Goal: Task Accomplishment & Management: Complete application form

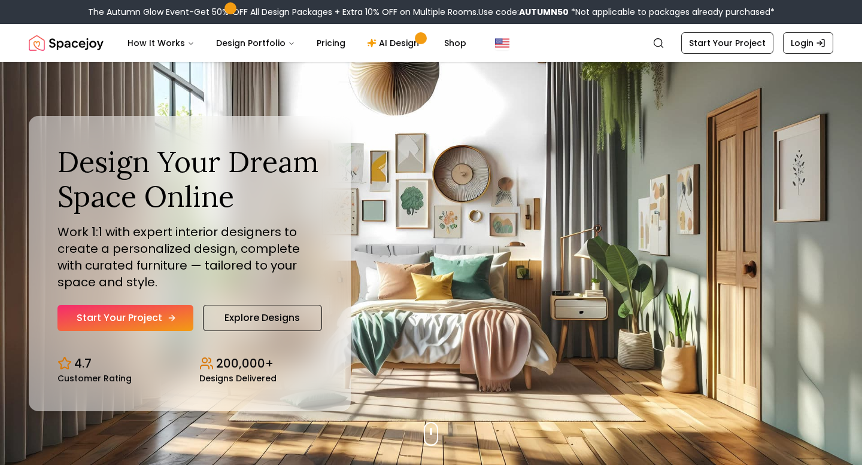
click at [147, 324] on link "Start Your Project" at bounding box center [125, 318] width 136 height 26
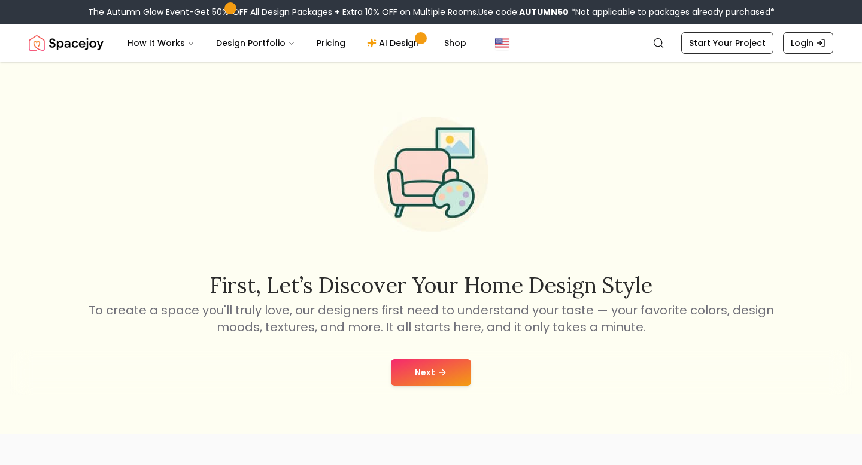
click at [434, 377] on button "Next" at bounding box center [431, 373] width 80 height 26
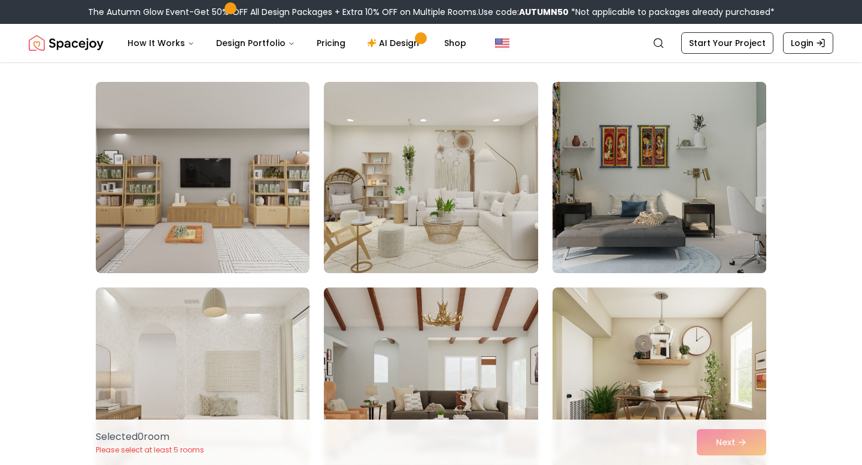
scroll to position [81, 0]
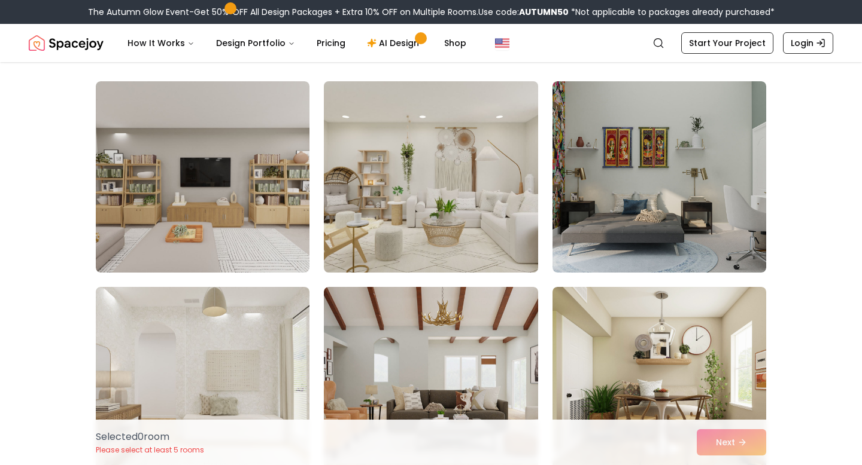
click at [471, 210] on img at bounding box center [430, 177] width 224 height 201
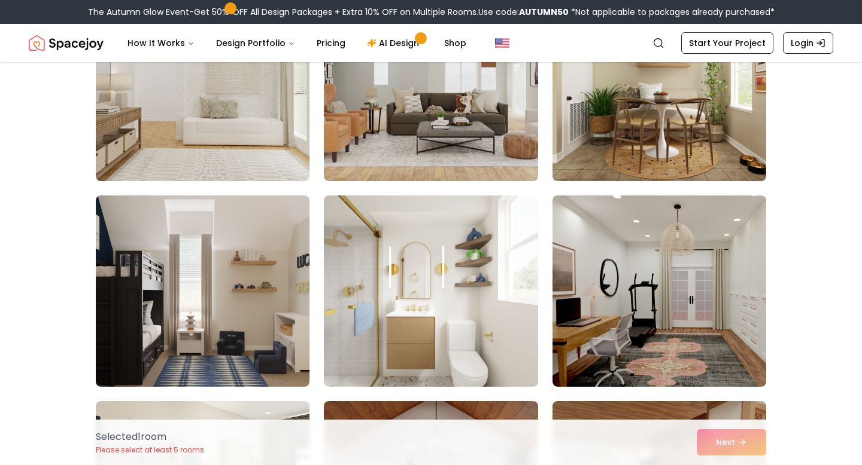
scroll to position [427, 0]
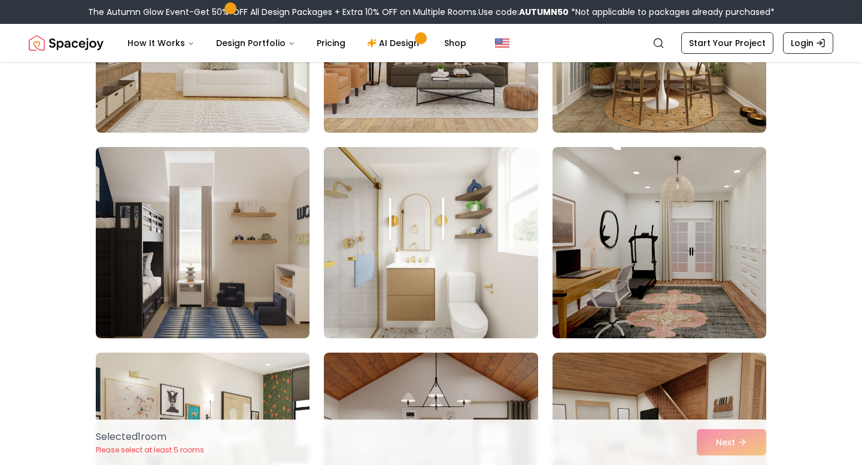
click at [471, 210] on img at bounding box center [431, 242] width 214 height 191
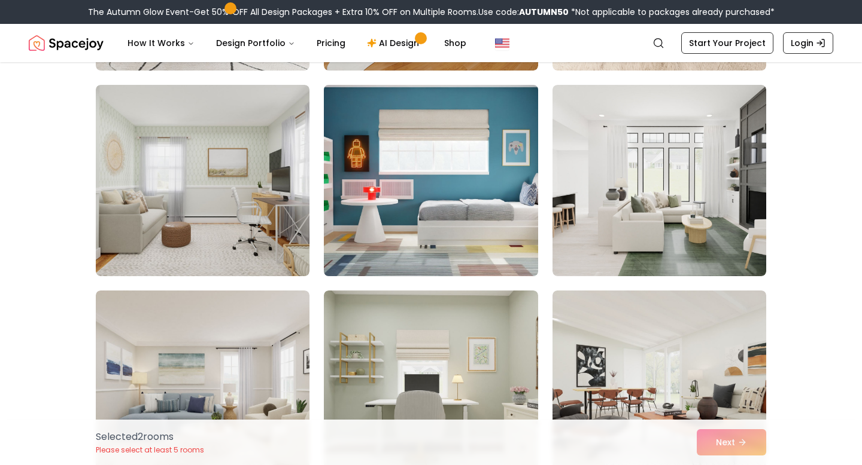
scroll to position [1089, 0]
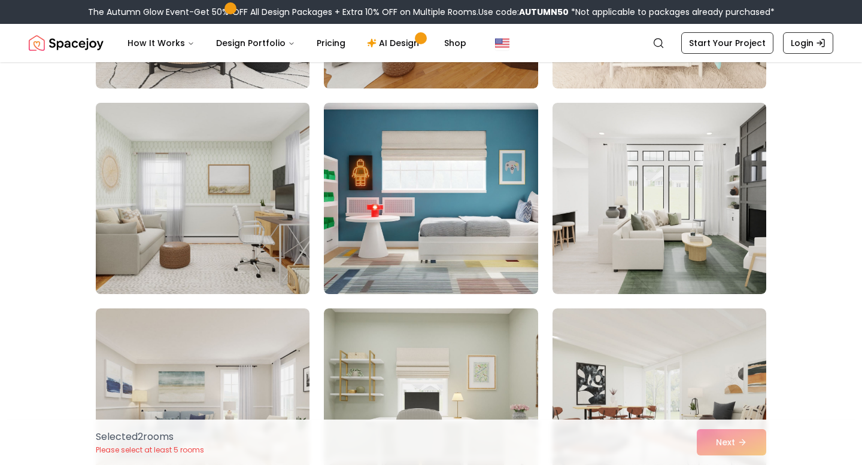
click at [284, 217] on img at bounding box center [202, 198] width 224 height 201
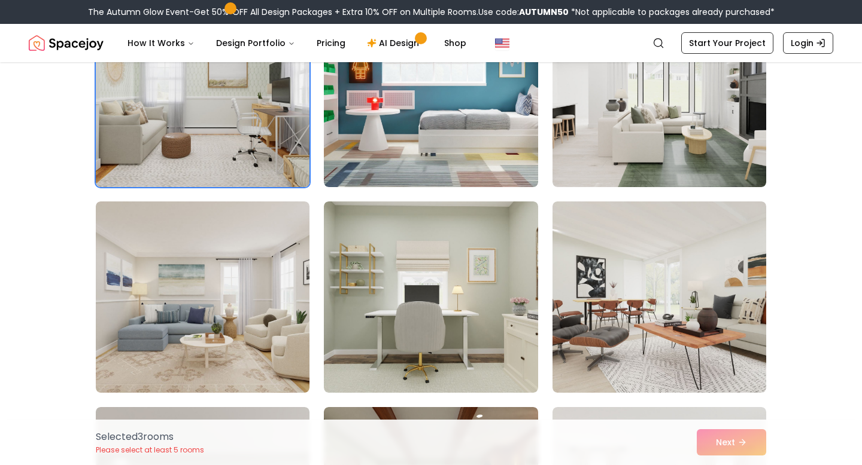
scroll to position [1293, 0]
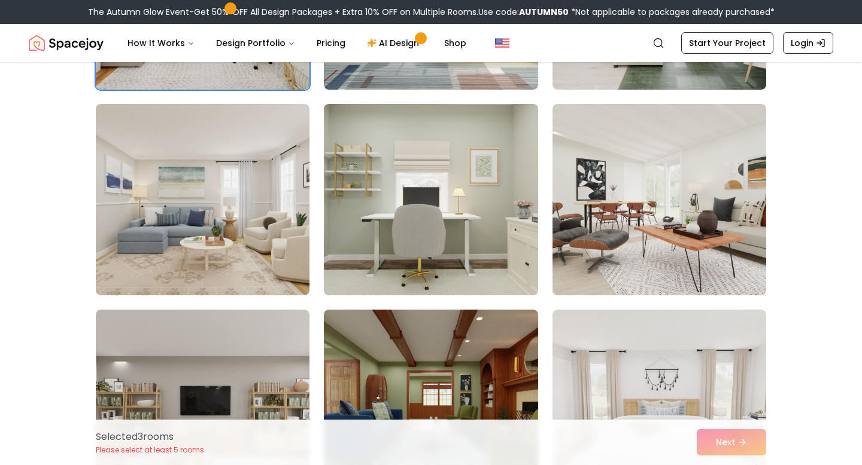
click at [467, 194] on img at bounding box center [430, 199] width 224 height 201
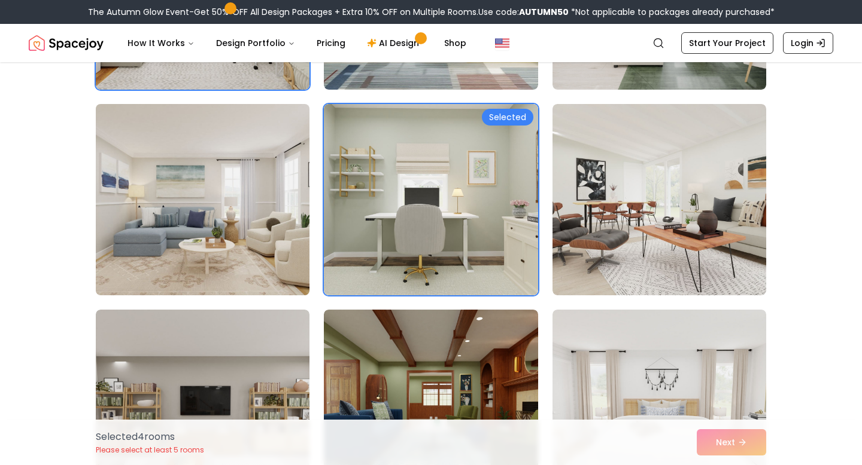
click at [278, 192] on img at bounding box center [202, 199] width 224 height 201
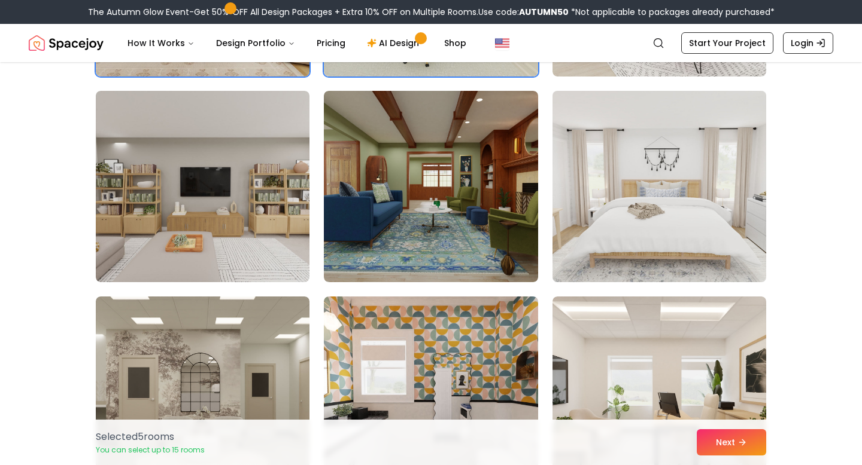
click at [590, 186] on img at bounding box center [659, 186] width 224 height 201
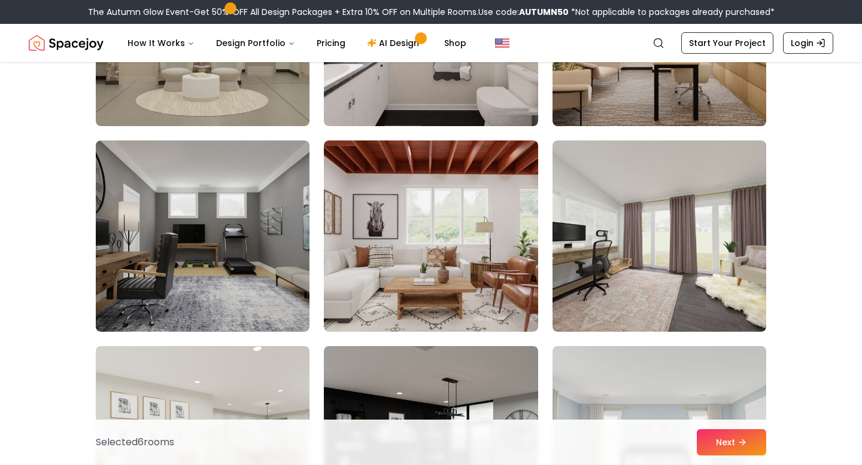
scroll to position [1876, 0]
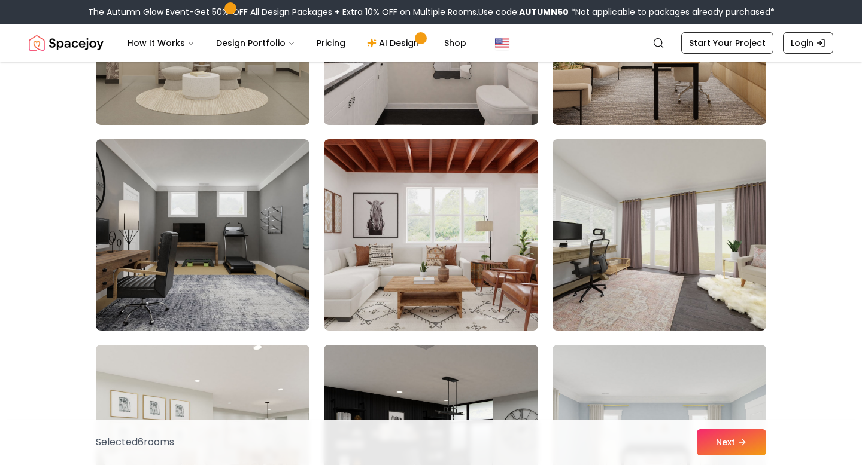
click at [683, 300] on img at bounding box center [659, 235] width 224 height 201
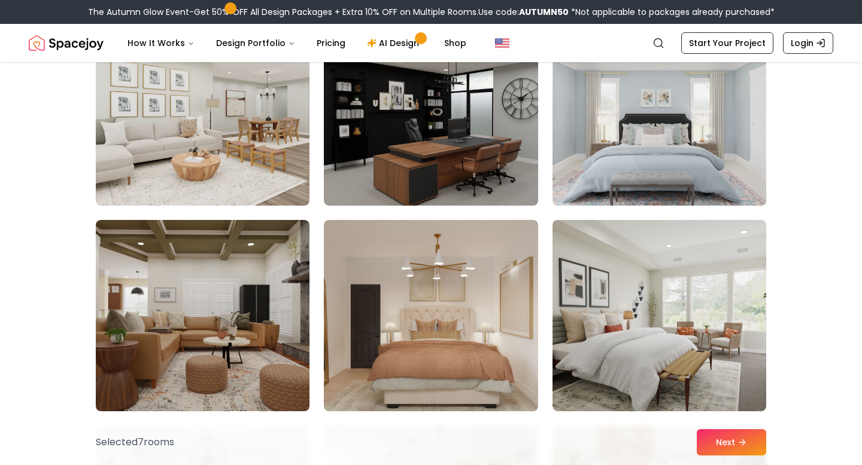
scroll to position [2198, 0]
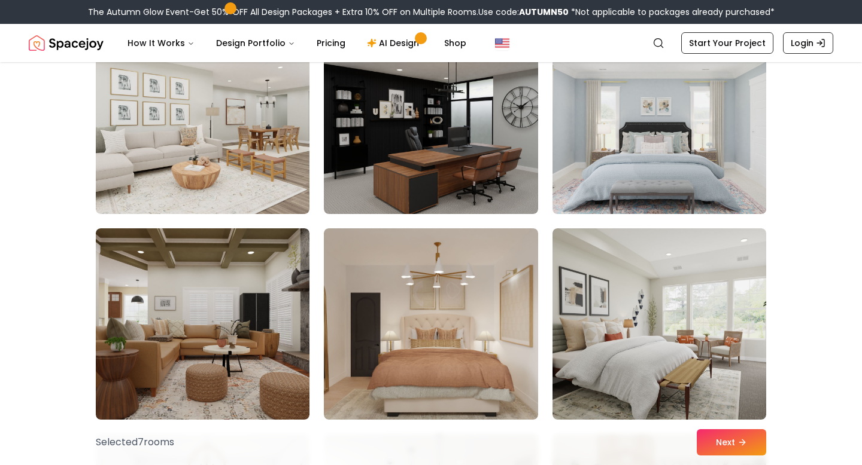
click at [660, 173] on img at bounding box center [659, 118] width 224 height 201
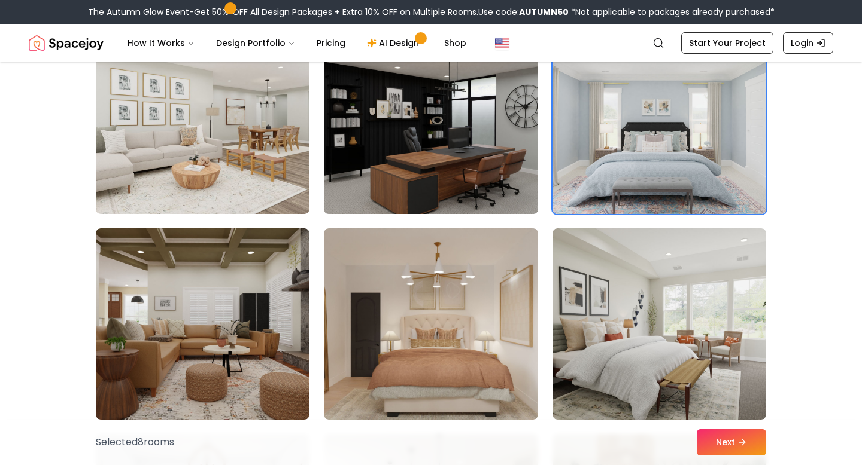
click at [480, 211] on img at bounding box center [430, 118] width 224 height 201
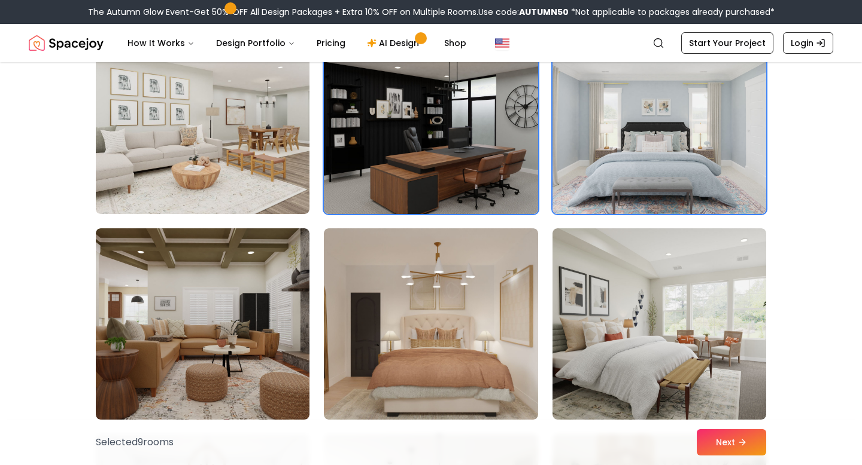
click at [503, 197] on img at bounding box center [430, 118] width 224 height 201
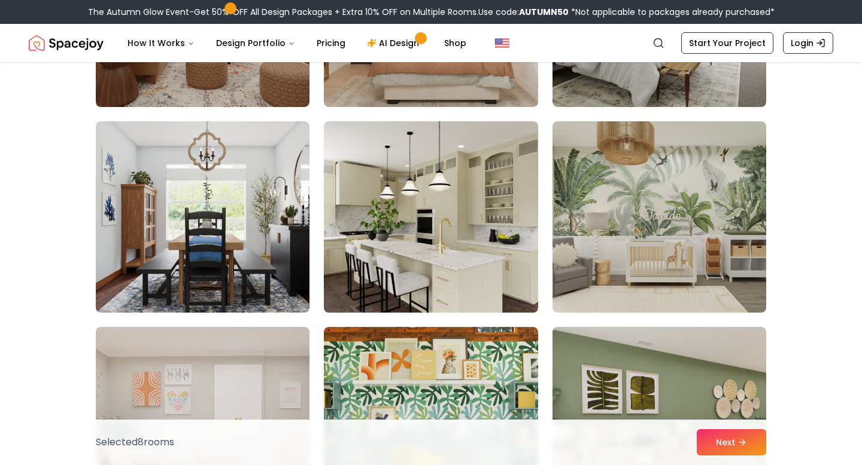
click at [487, 189] on img at bounding box center [430, 217] width 224 height 201
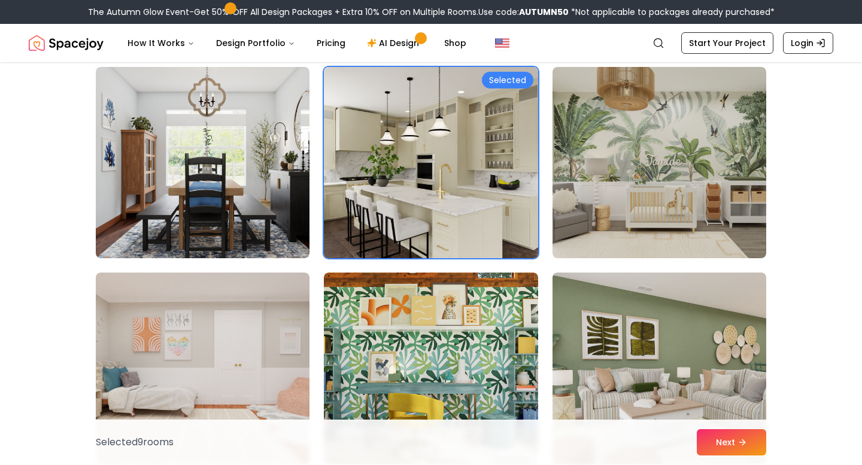
scroll to position [2781, 0]
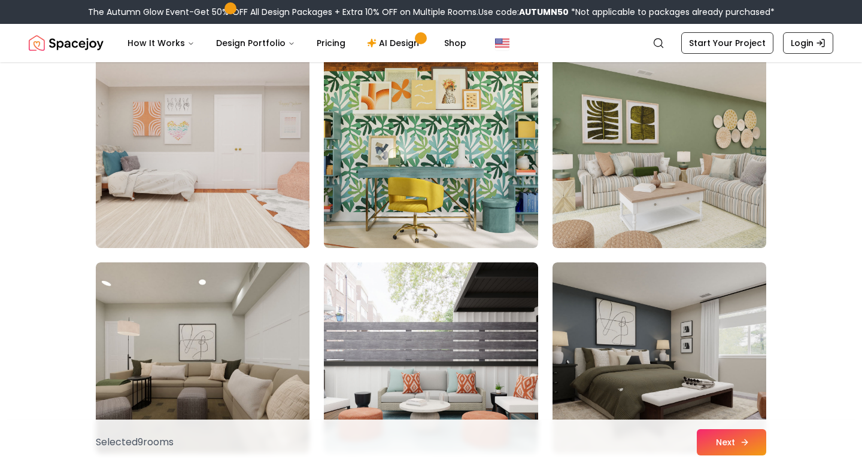
click at [715, 440] on button "Next" at bounding box center [730, 443] width 69 height 26
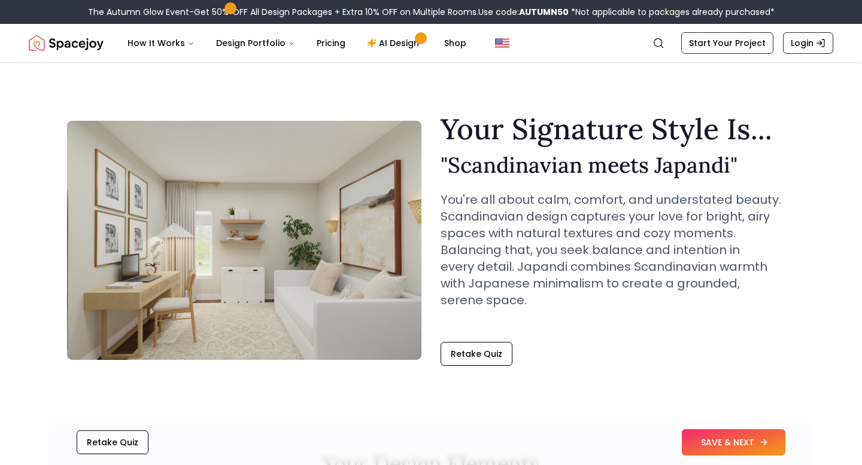
click at [701, 434] on button "SAVE & NEXT" at bounding box center [732, 443] width 103 height 26
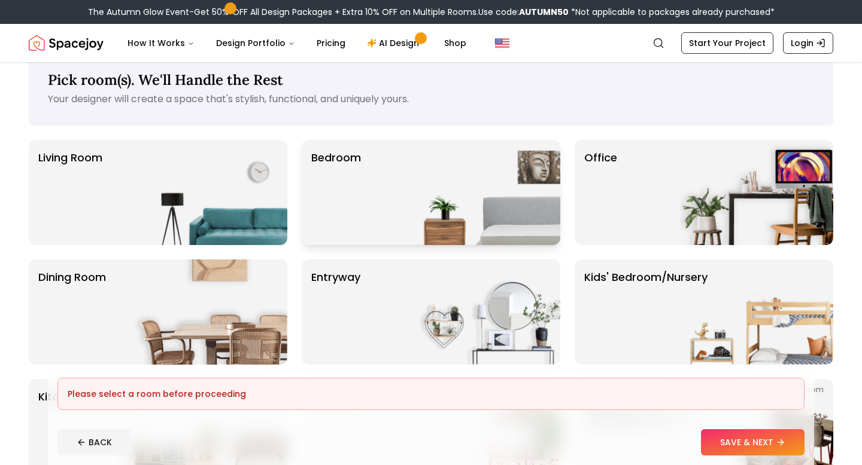
scroll to position [28, 0]
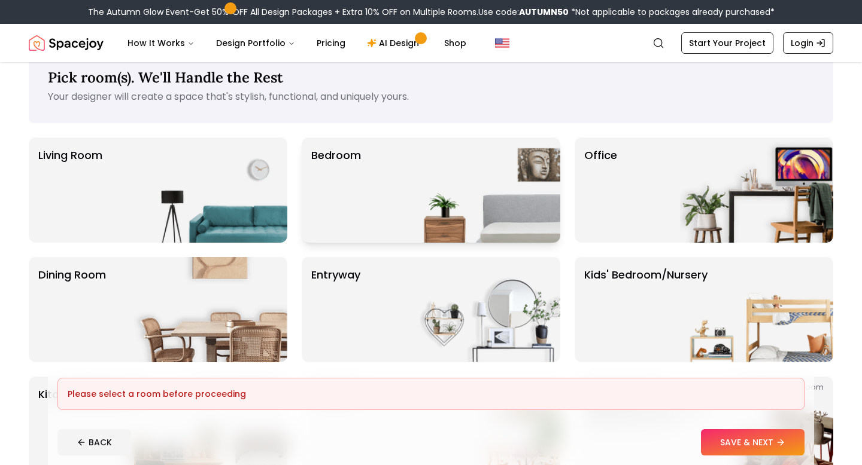
click at [511, 181] on img at bounding box center [483, 190] width 153 height 105
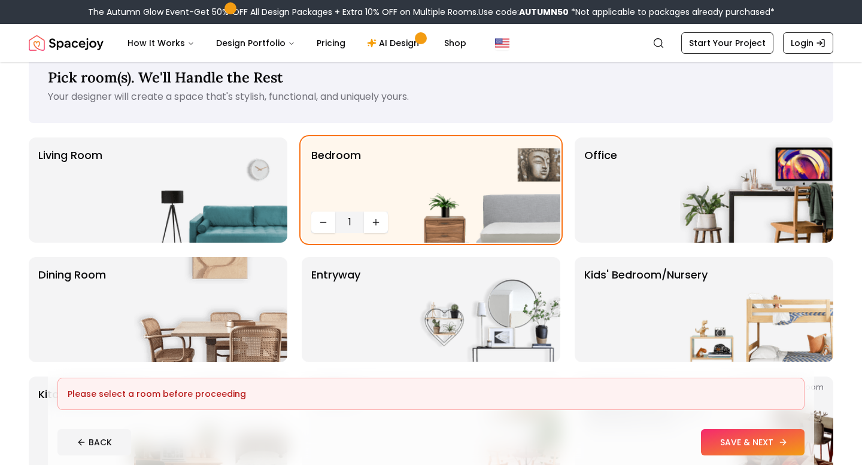
click at [763, 450] on button "SAVE & NEXT" at bounding box center [752, 443] width 103 height 26
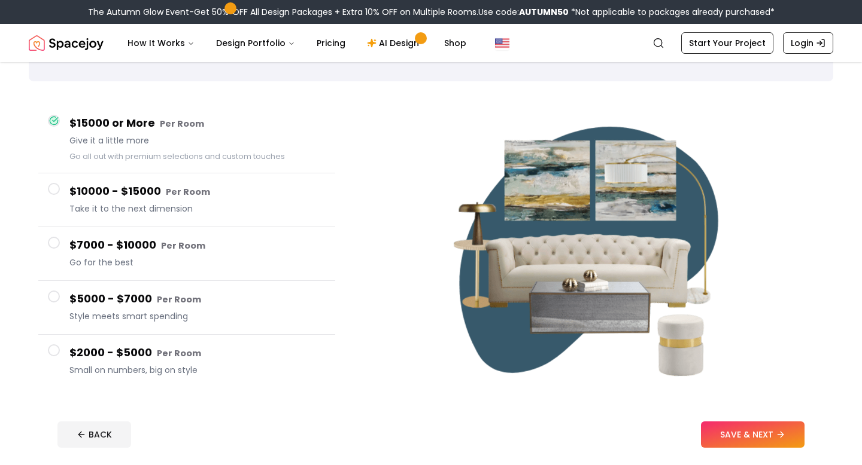
scroll to position [72, 0]
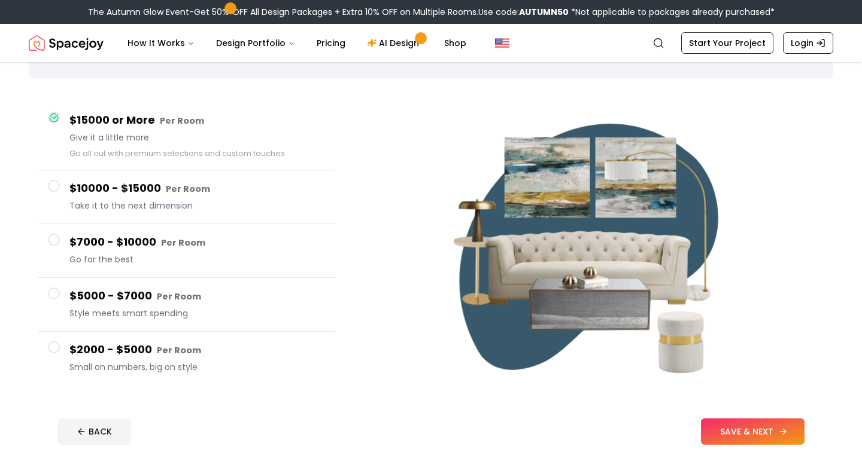
click at [741, 423] on button "SAVE & NEXT" at bounding box center [752, 432] width 103 height 26
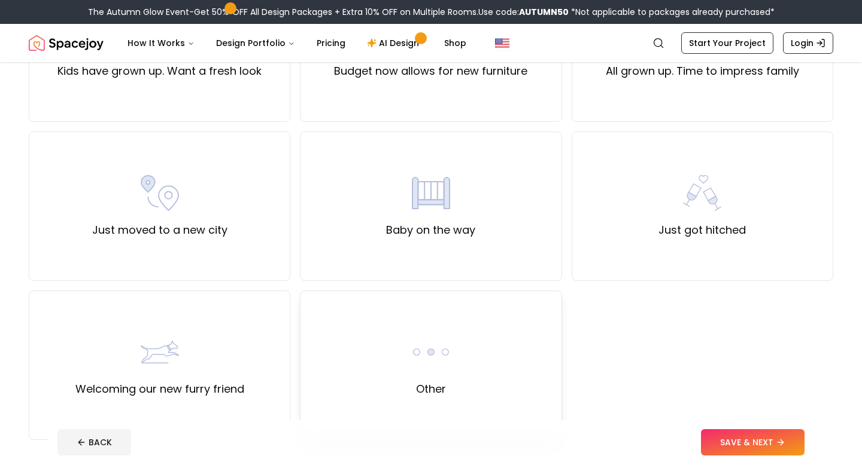
scroll to position [355, 0]
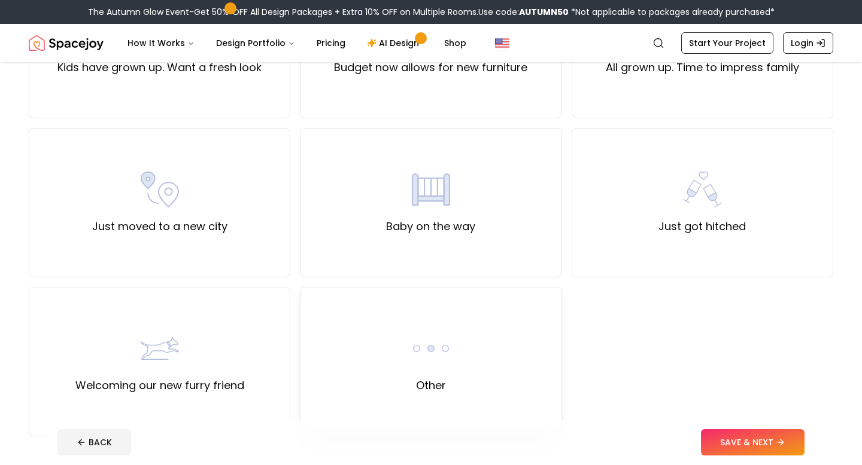
click at [445, 328] on div "Other" at bounding box center [430, 362] width 261 height 150
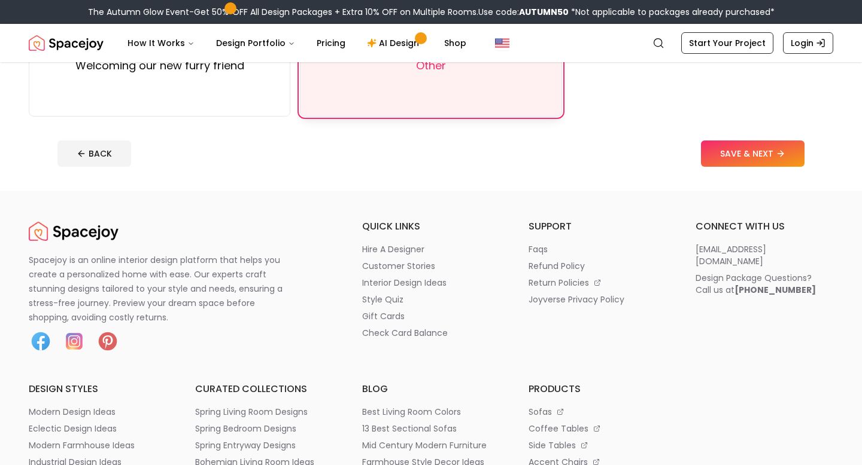
scroll to position [701, 0]
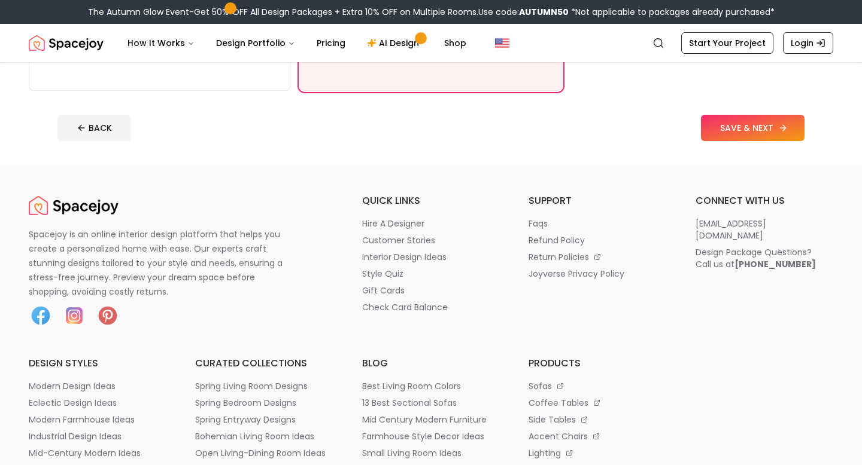
click at [738, 132] on button "SAVE & NEXT" at bounding box center [752, 128] width 103 height 26
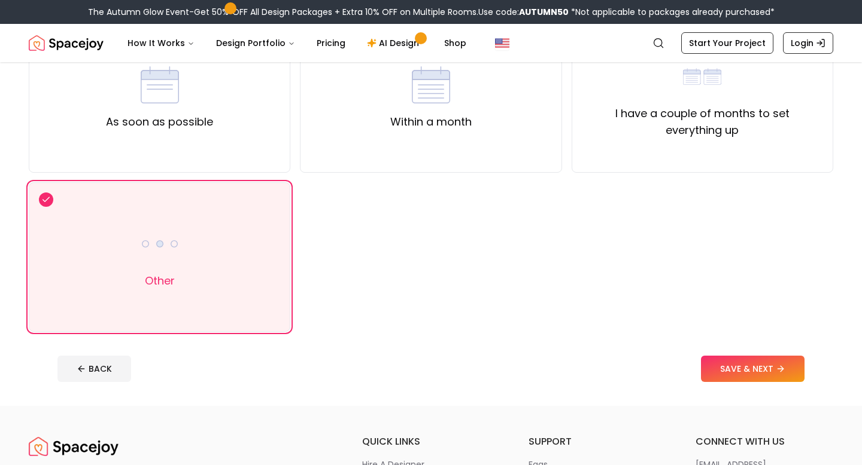
scroll to position [144, 0]
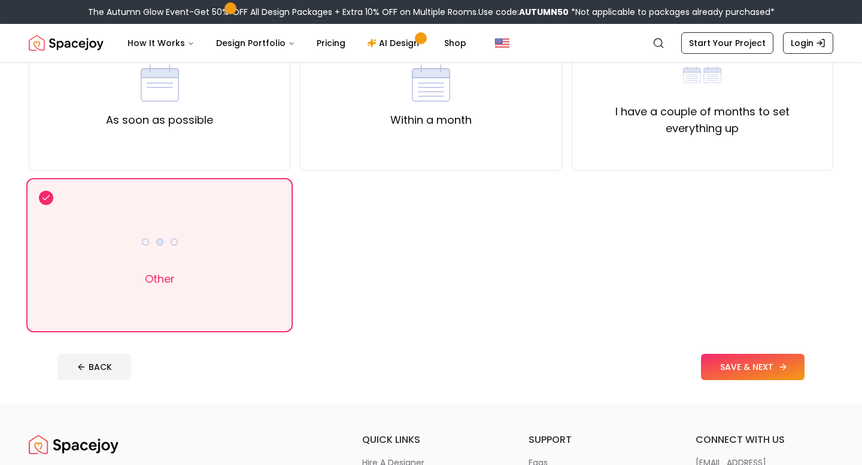
click at [709, 360] on button "SAVE & NEXT" at bounding box center [752, 367] width 103 height 26
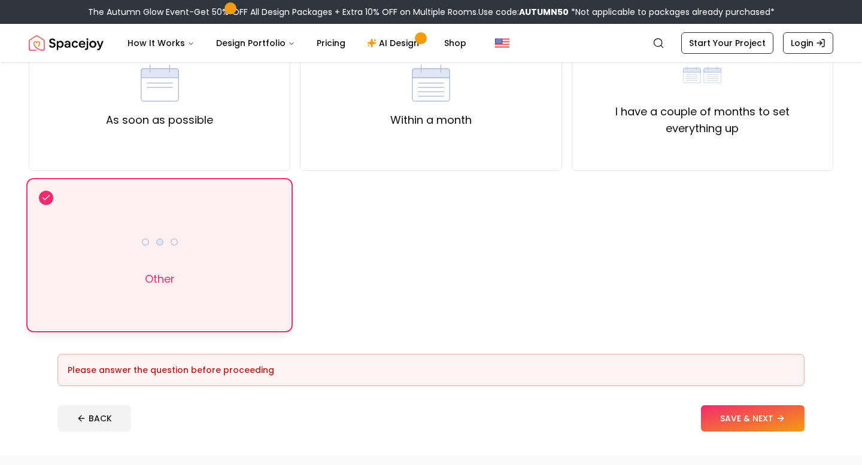
click at [271, 245] on div "Other" at bounding box center [159, 256] width 261 height 150
click at [713, 415] on button "SAVE & NEXT" at bounding box center [752, 419] width 103 height 26
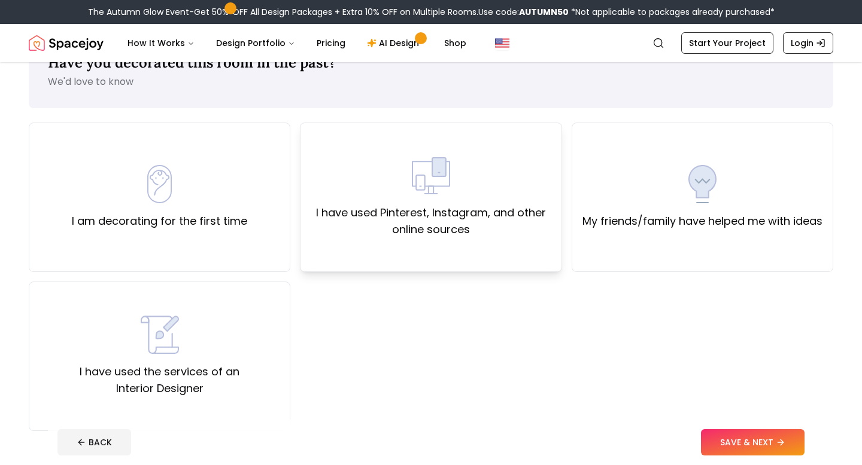
scroll to position [46, 0]
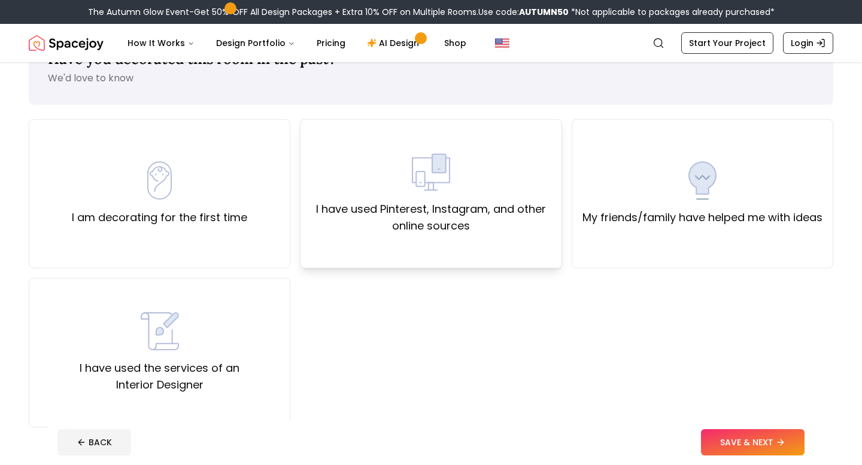
click at [485, 230] on label "I have used Pinterest, Instagram, and other online sources" at bounding box center [430, 218] width 241 height 34
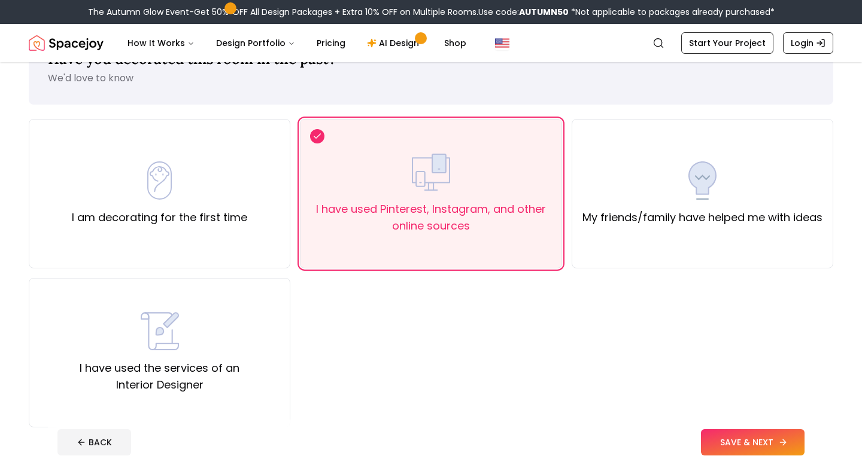
click at [762, 440] on button "SAVE & NEXT" at bounding box center [752, 443] width 103 height 26
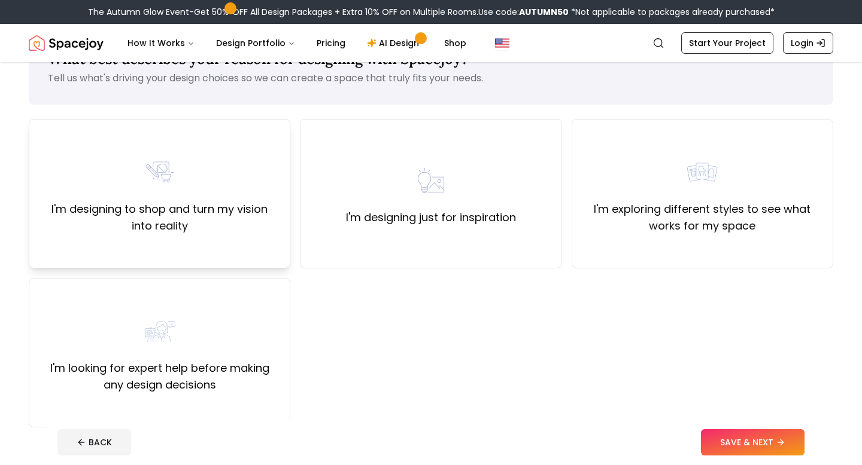
click at [243, 223] on label "I'm designing to shop and turn my vision into reality" at bounding box center [159, 218] width 241 height 34
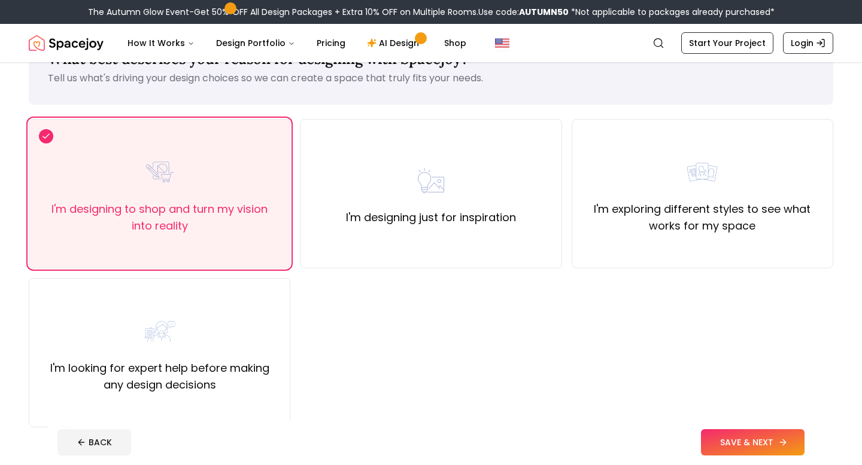
click at [751, 452] on button "SAVE & NEXT" at bounding box center [752, 443] width 103 height 26
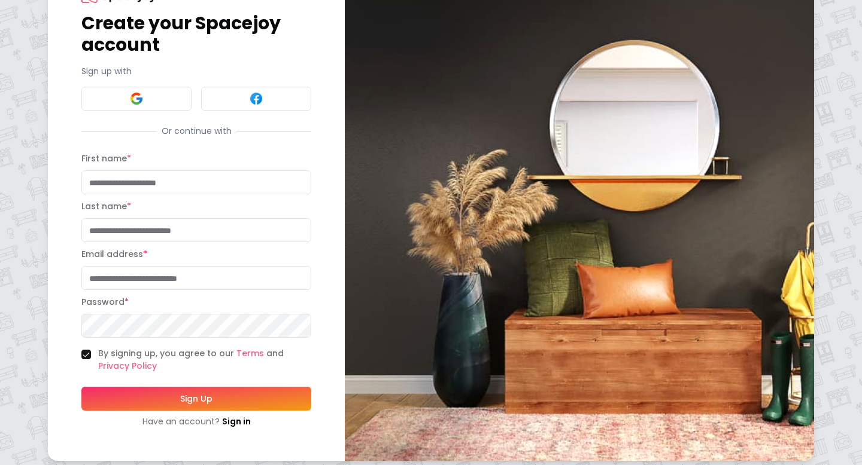
scroll to position [57, 0]
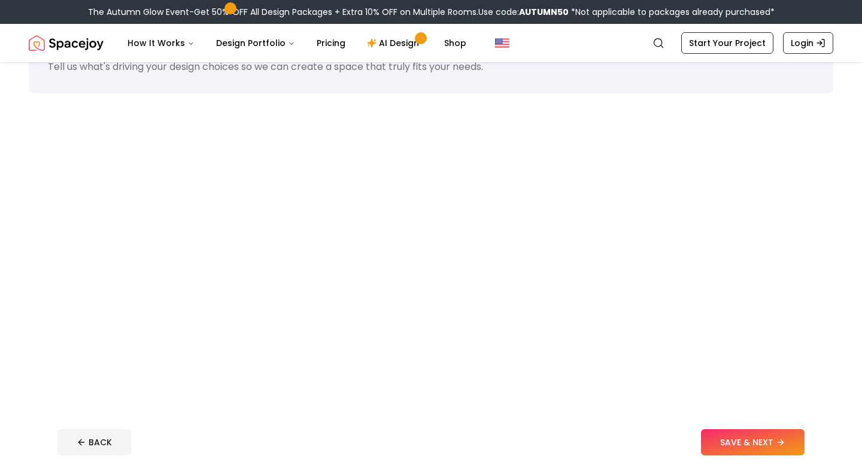
scroll to position [46, 0]
